Goal: Task Accomplishment & Management: Use online tool/utility

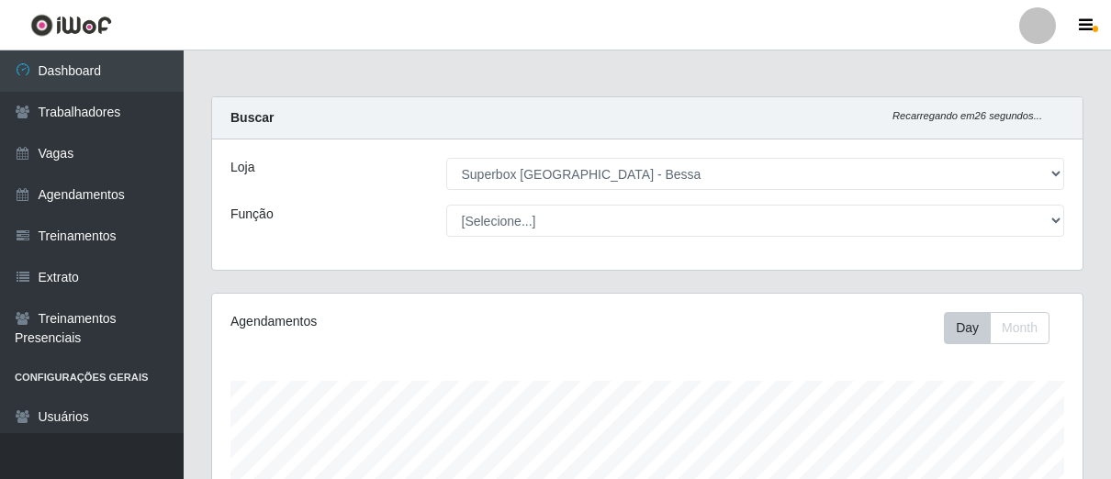
select select "206"
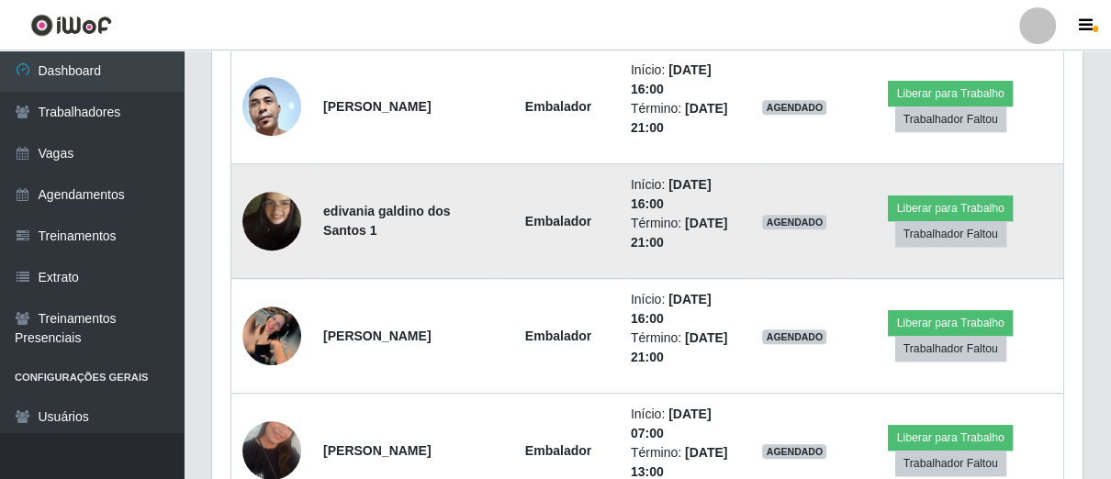
scroll to position [380, 870]
click at [277, 216] on img at bounding box center [271, 221] width 59 height 105
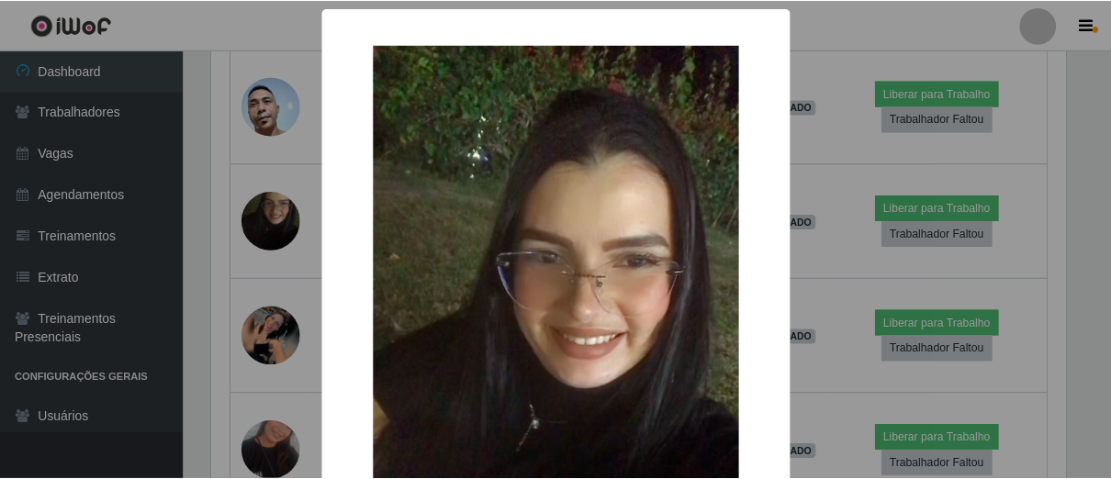
scroll to position [306, 0]
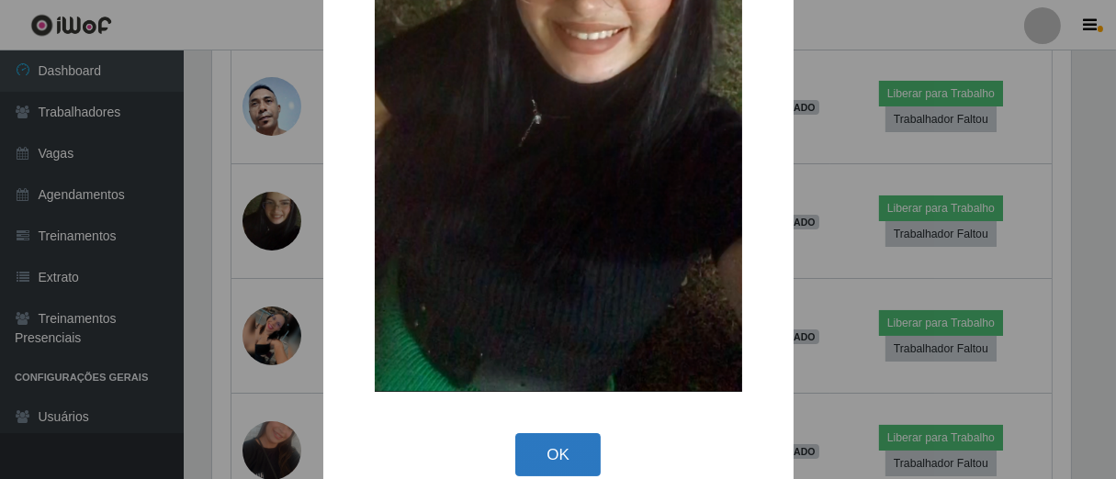
click at [522, 451] on button "OK" at bounding box center [557, 454] width 85 height 43
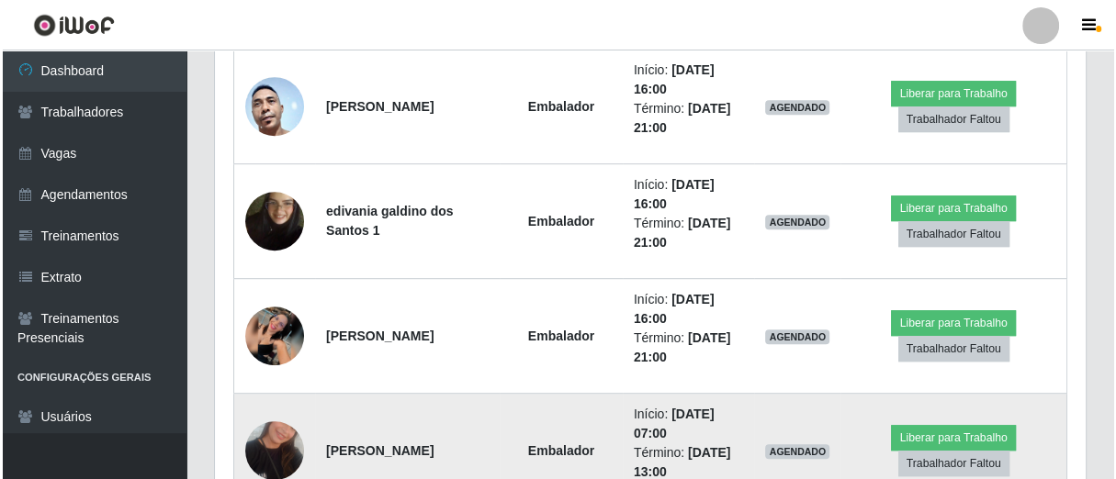
scroll to position [380, 870]
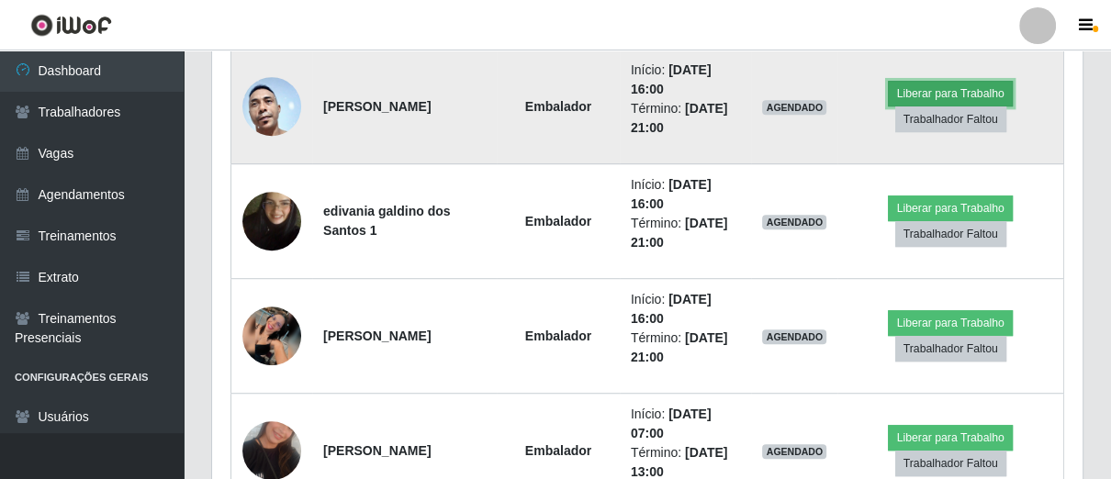
click at [974, 81] on button "Liberar para Trabalho" at bounding box center [950, 94] width 124 height 26
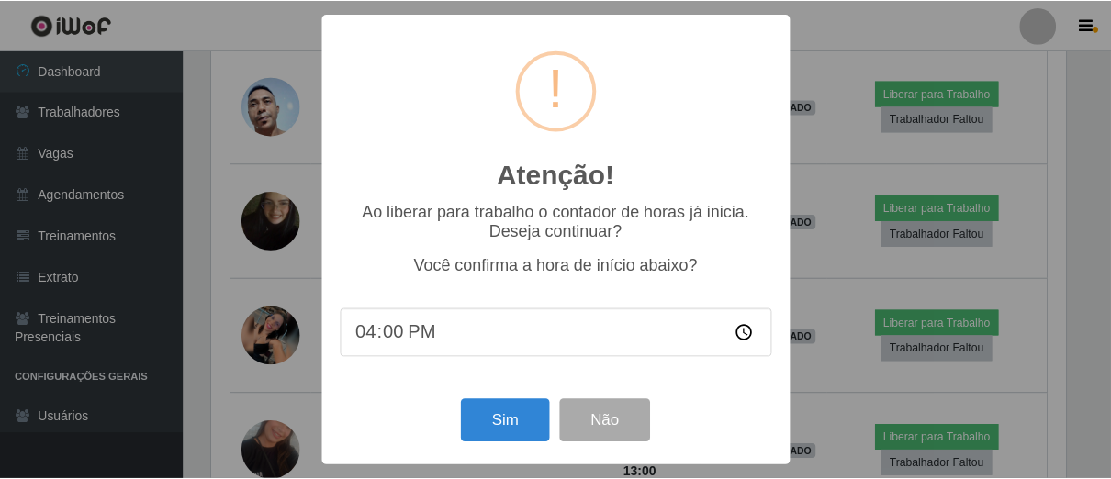
scroll to position [380, 860]
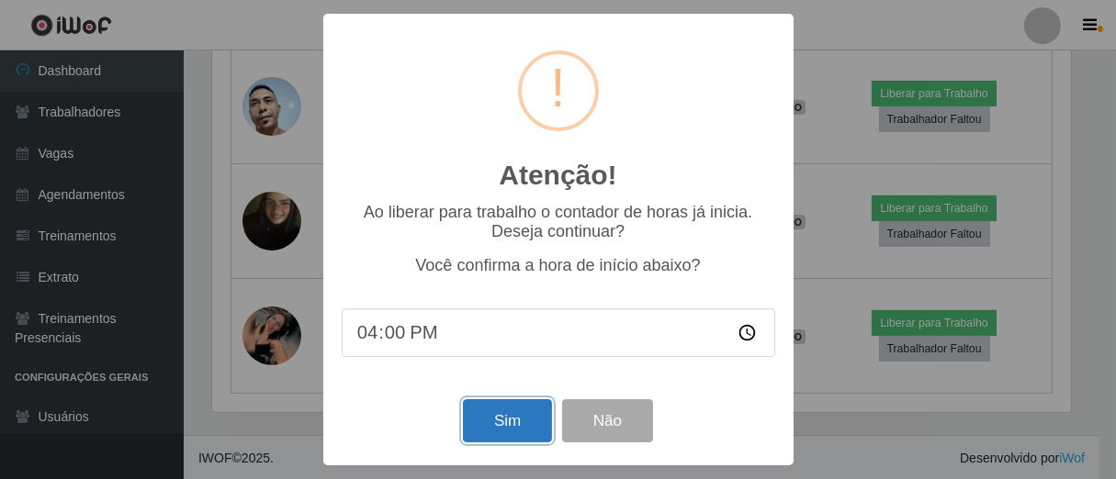
click at [529, 437] on button "Sim" at bounding box center [507, 421] width 89 height 43
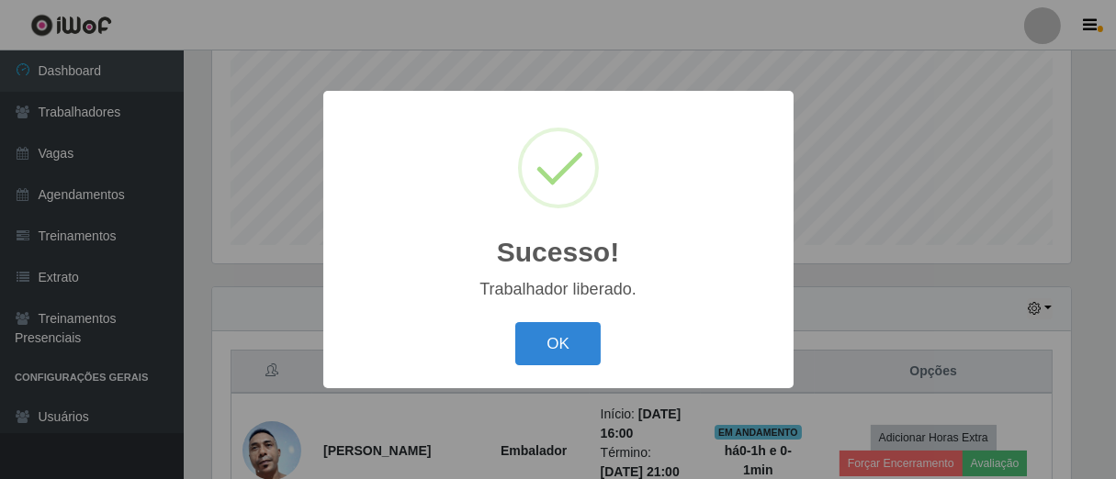
click at [515, 322] on button "OK" at bounding box center [557, 343] width 85 height 43
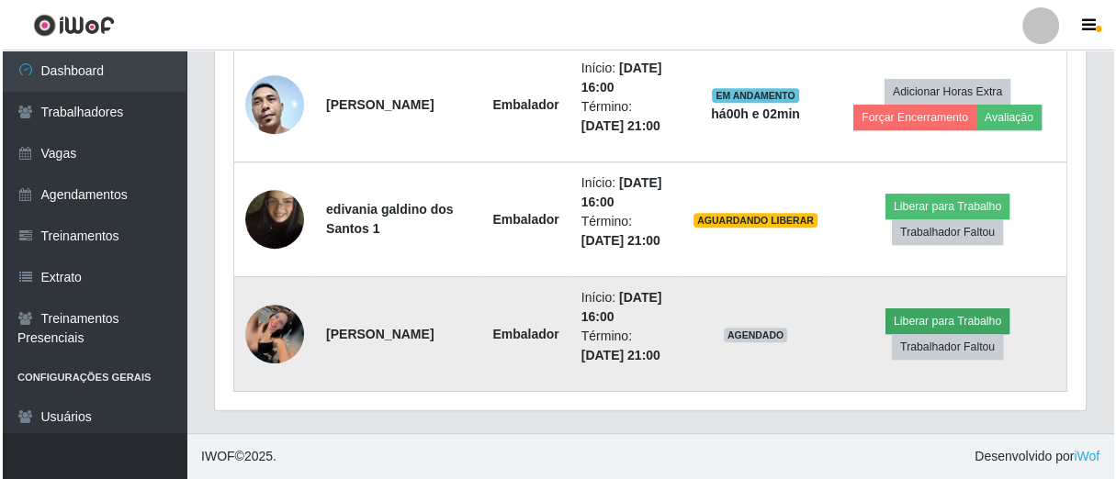
scroll to position [756, 0]
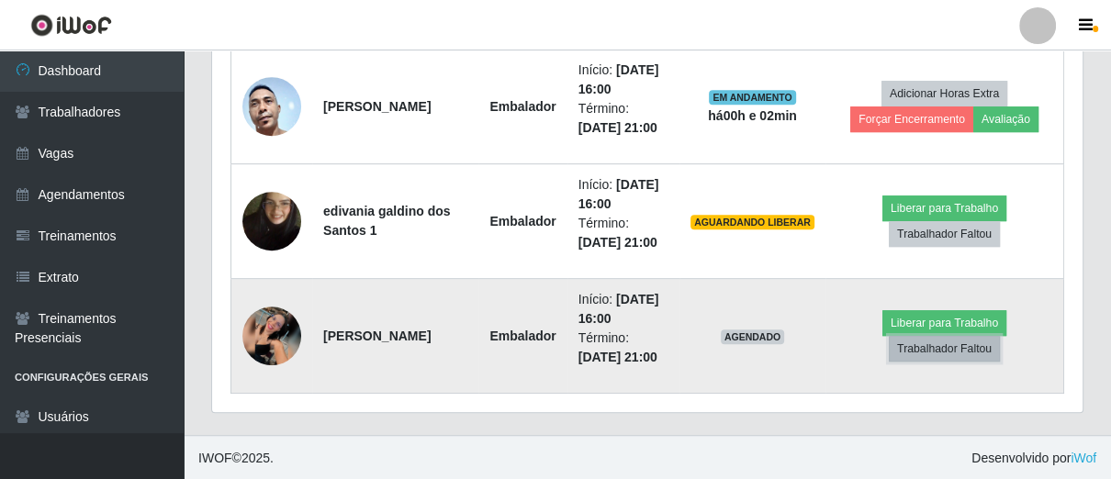
click at [958, 352] on button "Trabalhador Faltou" at bounding box center [944, 349] width 111 height 26
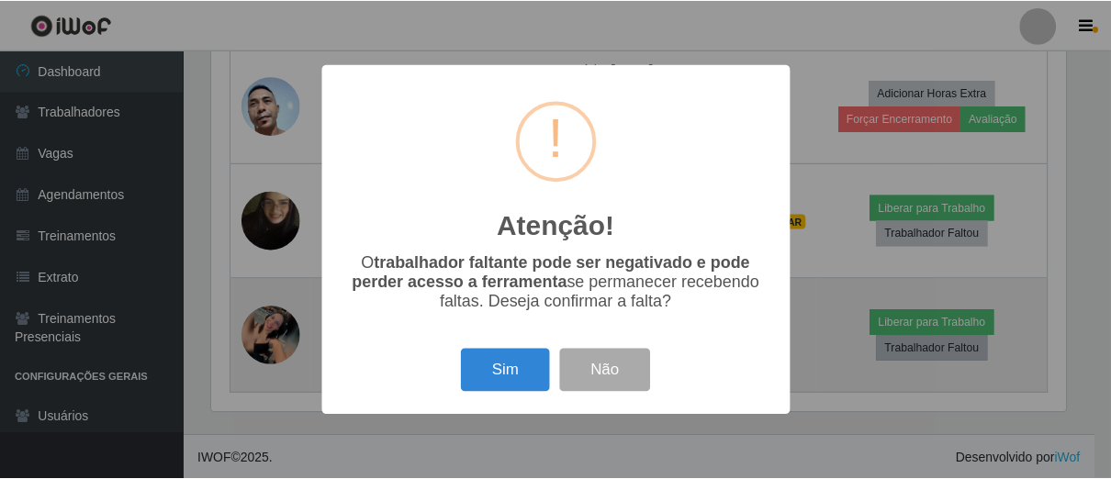
scroll to position [380, 860]
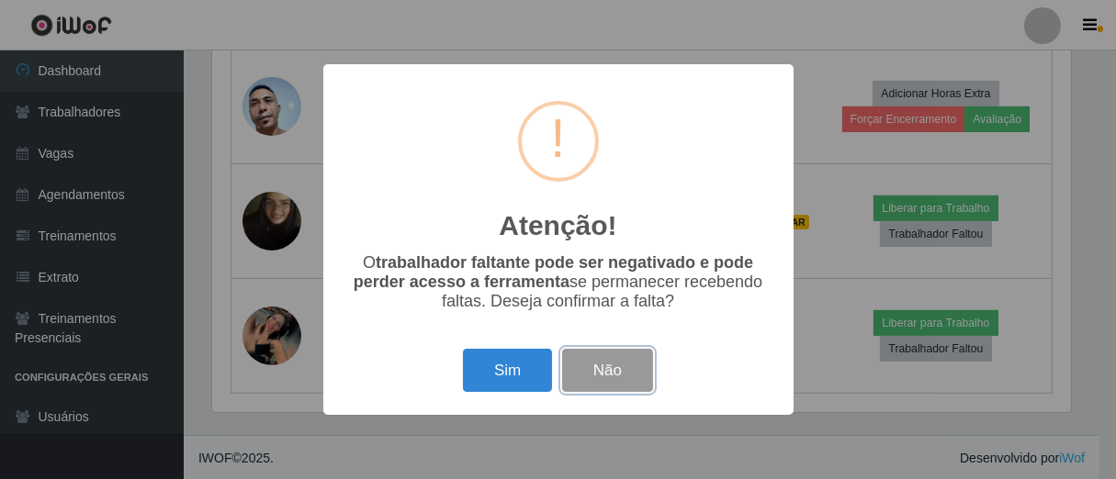
click at [618, 389] on button "Não" at bounding box center [607, 370] width 91 height 43
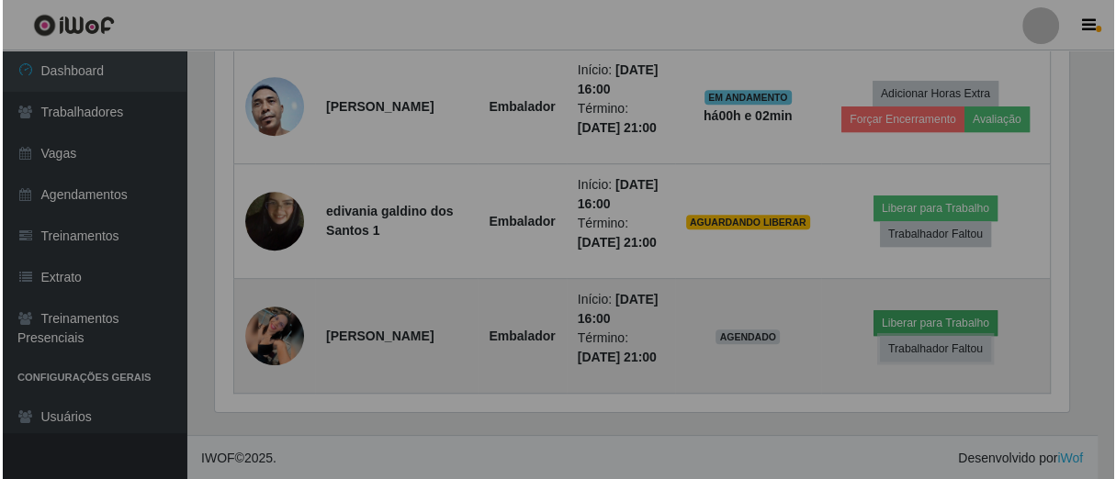
scroll to position [380, 870]
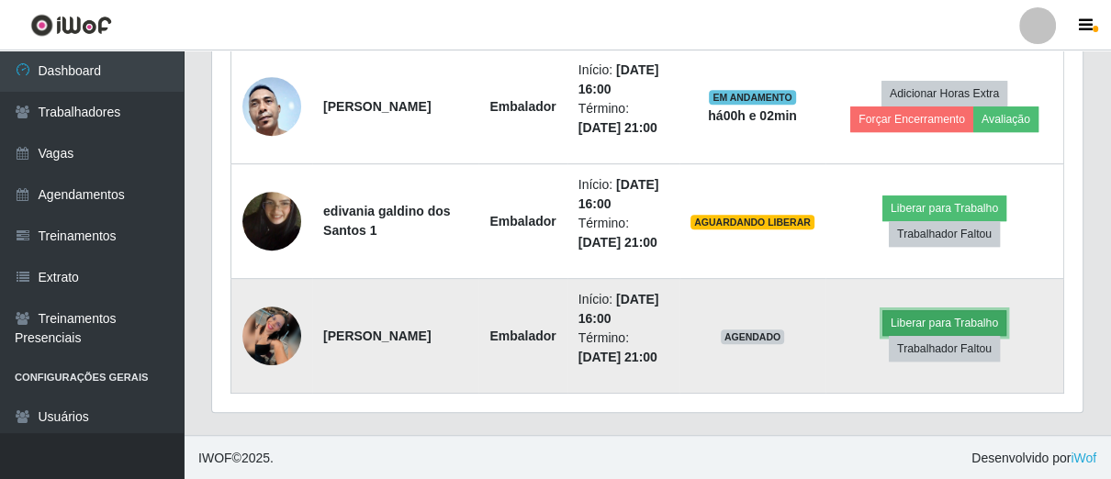
click at [944, 315] on button "Liberar para Trabalho" at bounding box center [945, 323] width 124 height 26
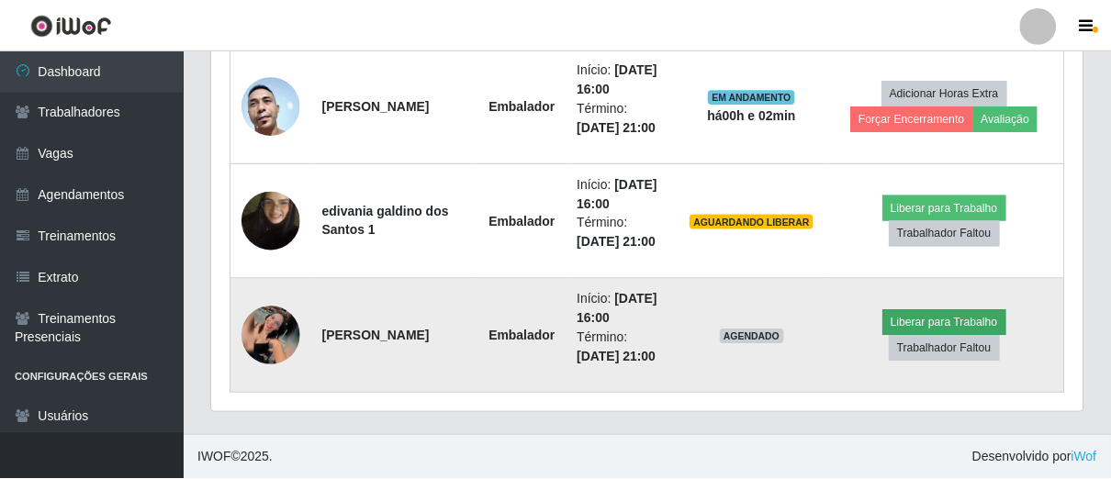
scroll to position [380, 860]
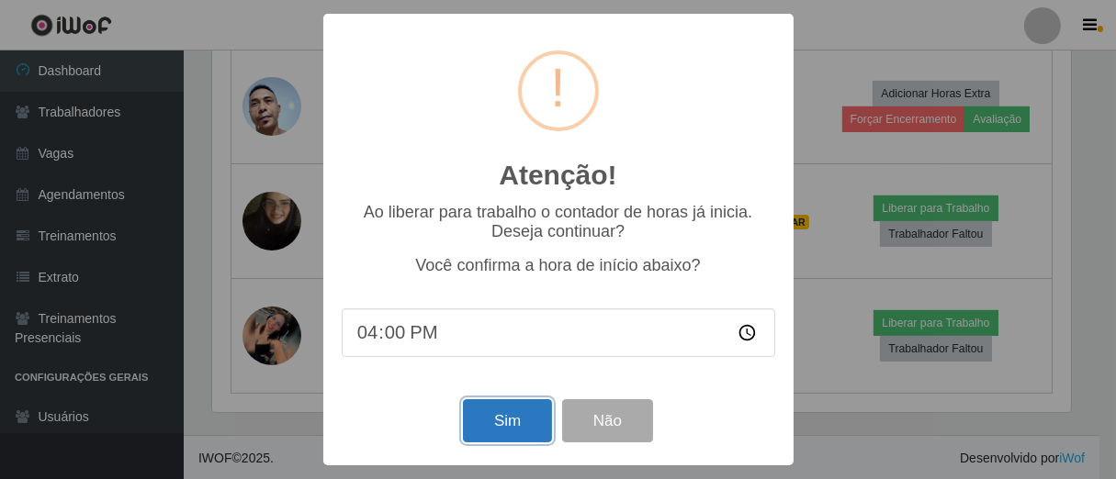
click at [534, 411] on button "Sim" at bounding box center [507, 421] width 89 height 43
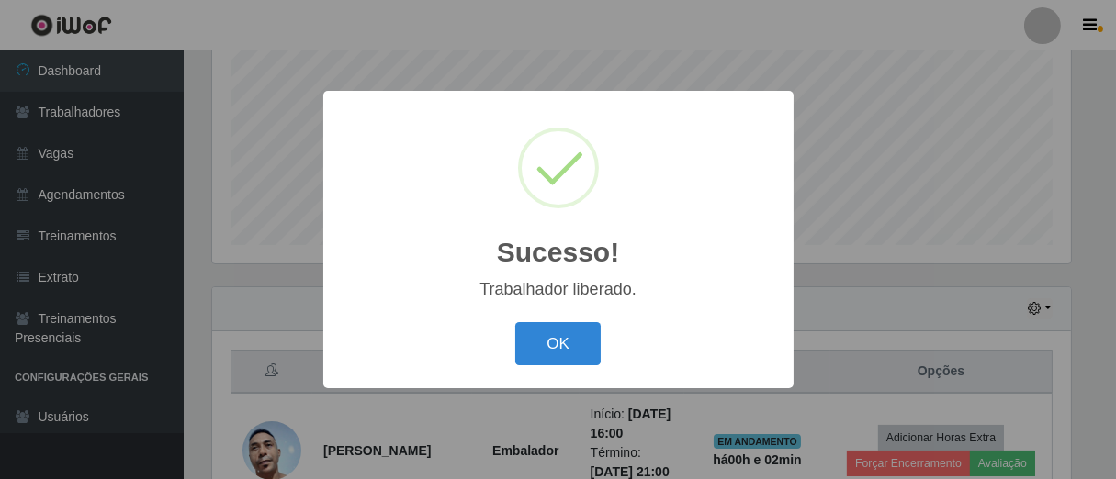
click at [515, 322] on button "OK" at bounding box center [557, 343] width 85 height 43
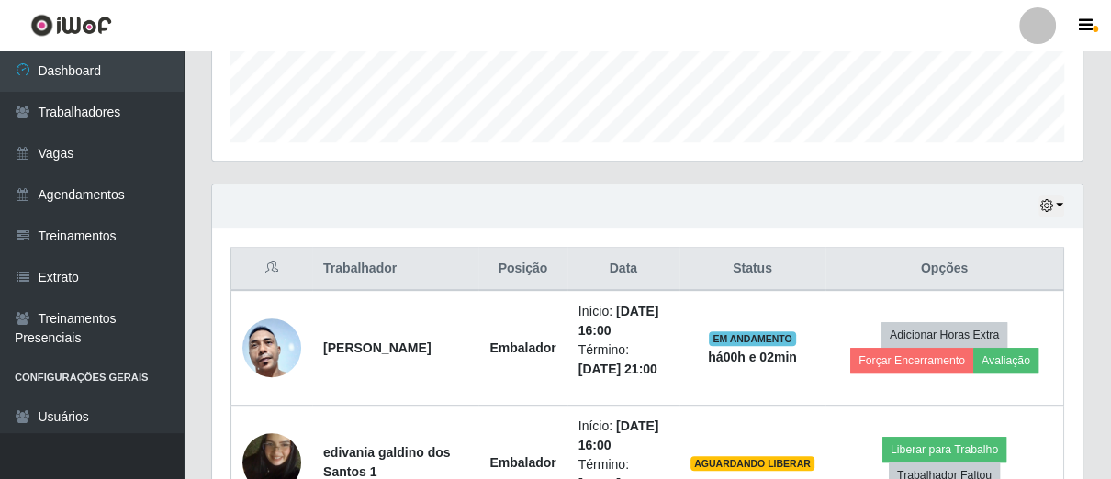
scroll to position [718, 0]
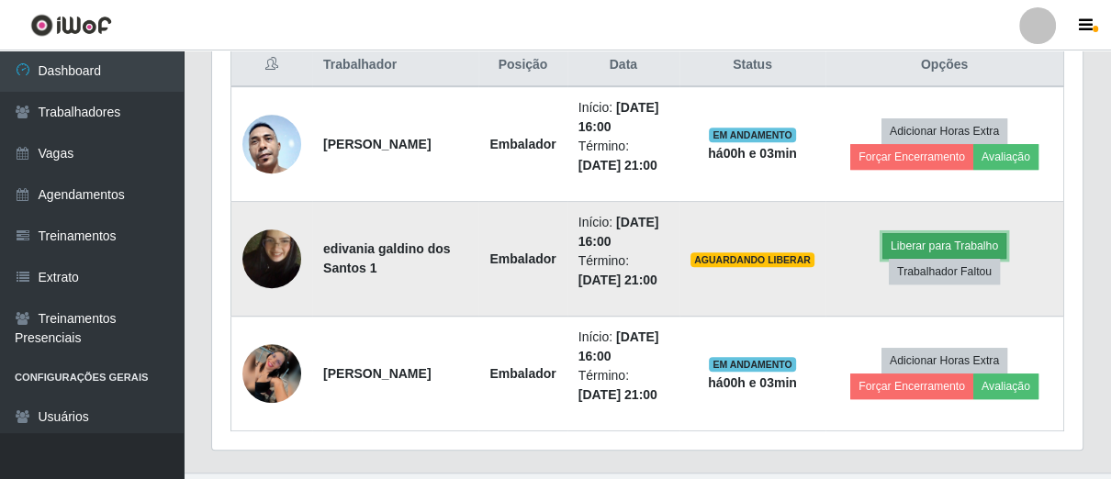
click at [929, 242] on button "Liberar para Trabalho" at bounding box center [945, 246] width 124 height 26
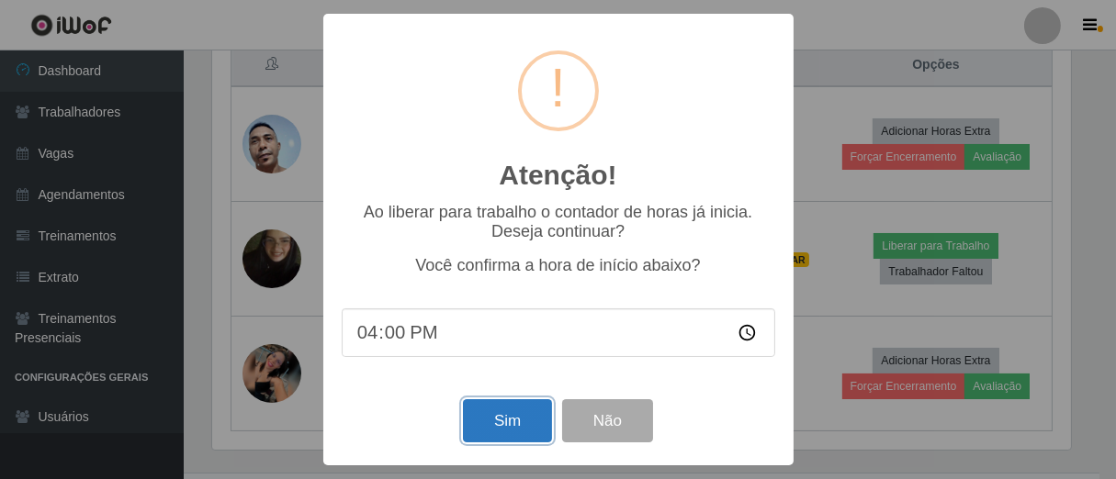
click at [493, 426] on button "Sim" at bounding box center [507, 421] width 89 height 43
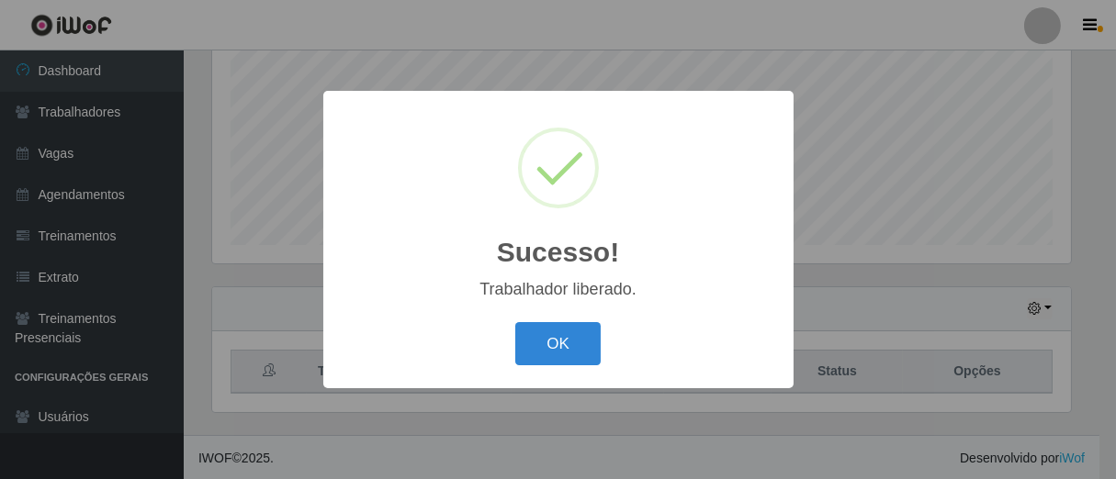
click at [515, 322] on button "OK" at bounding box center [557, 343] width 85 height 43
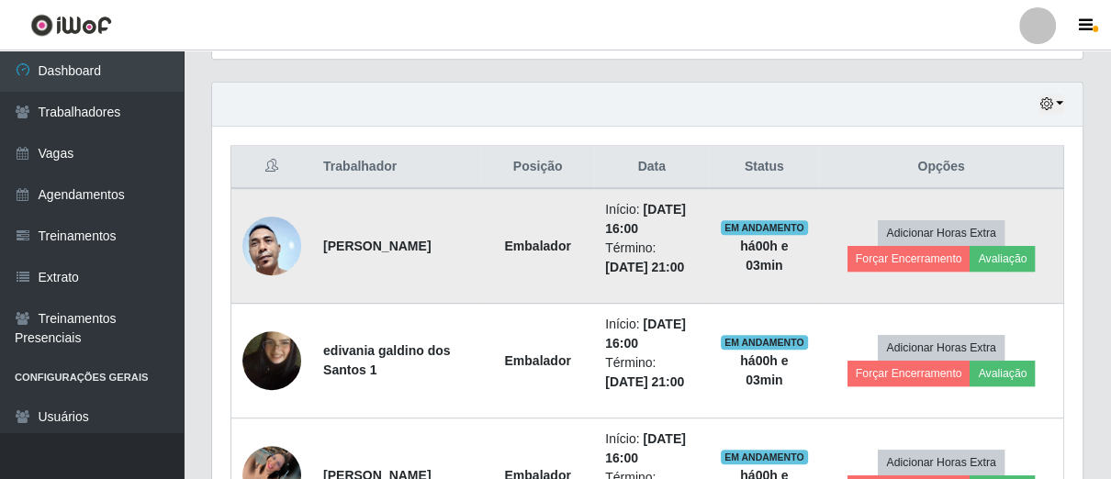
scroll to position [718, 0]
